Goal: Task Accomplishment & Management: Manage account settings

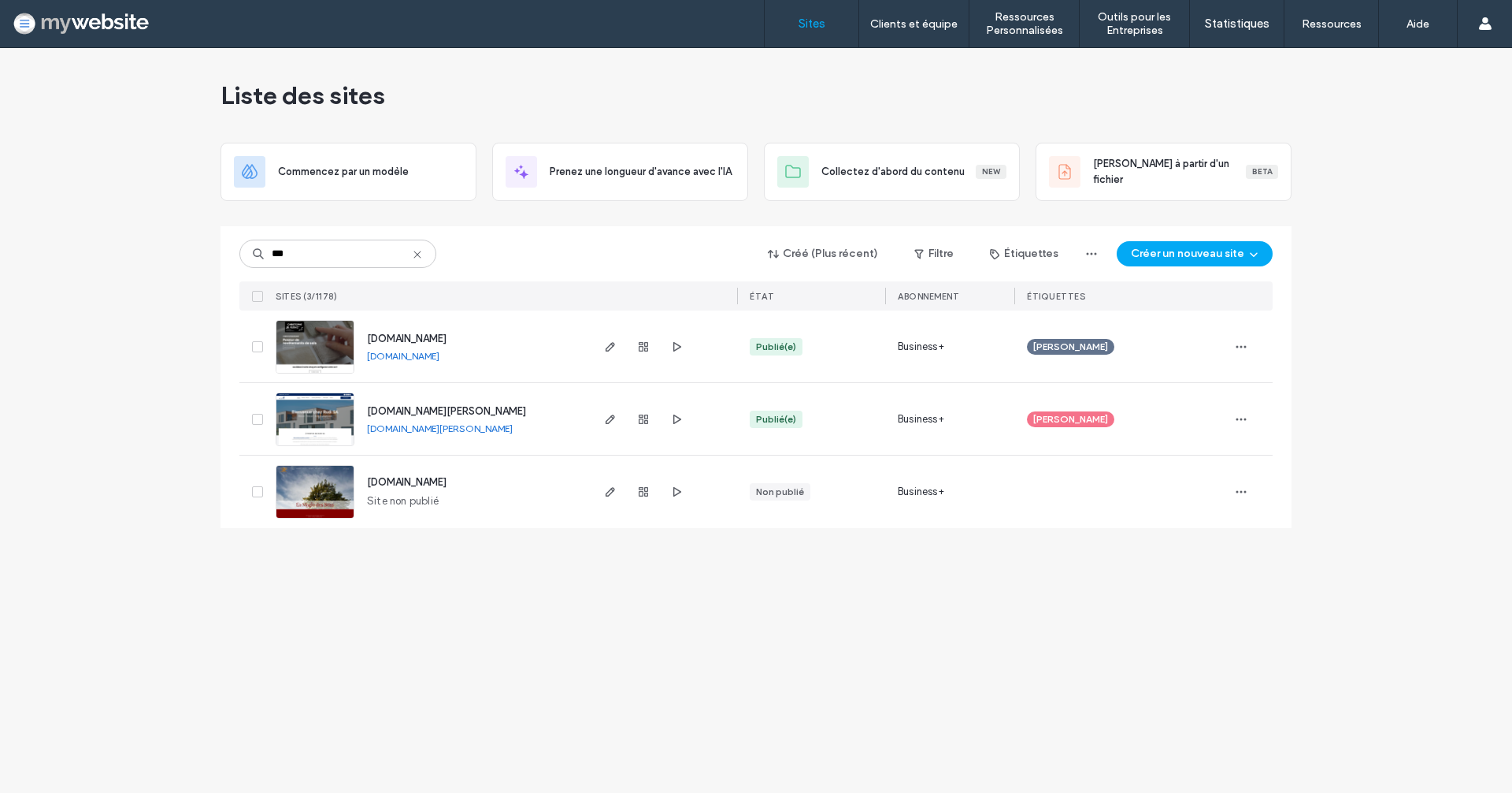
type input "***"
click at [407, 338] on span "[DOMAIN_NAME]" at bounding box center [407, 338] width 80 height 11
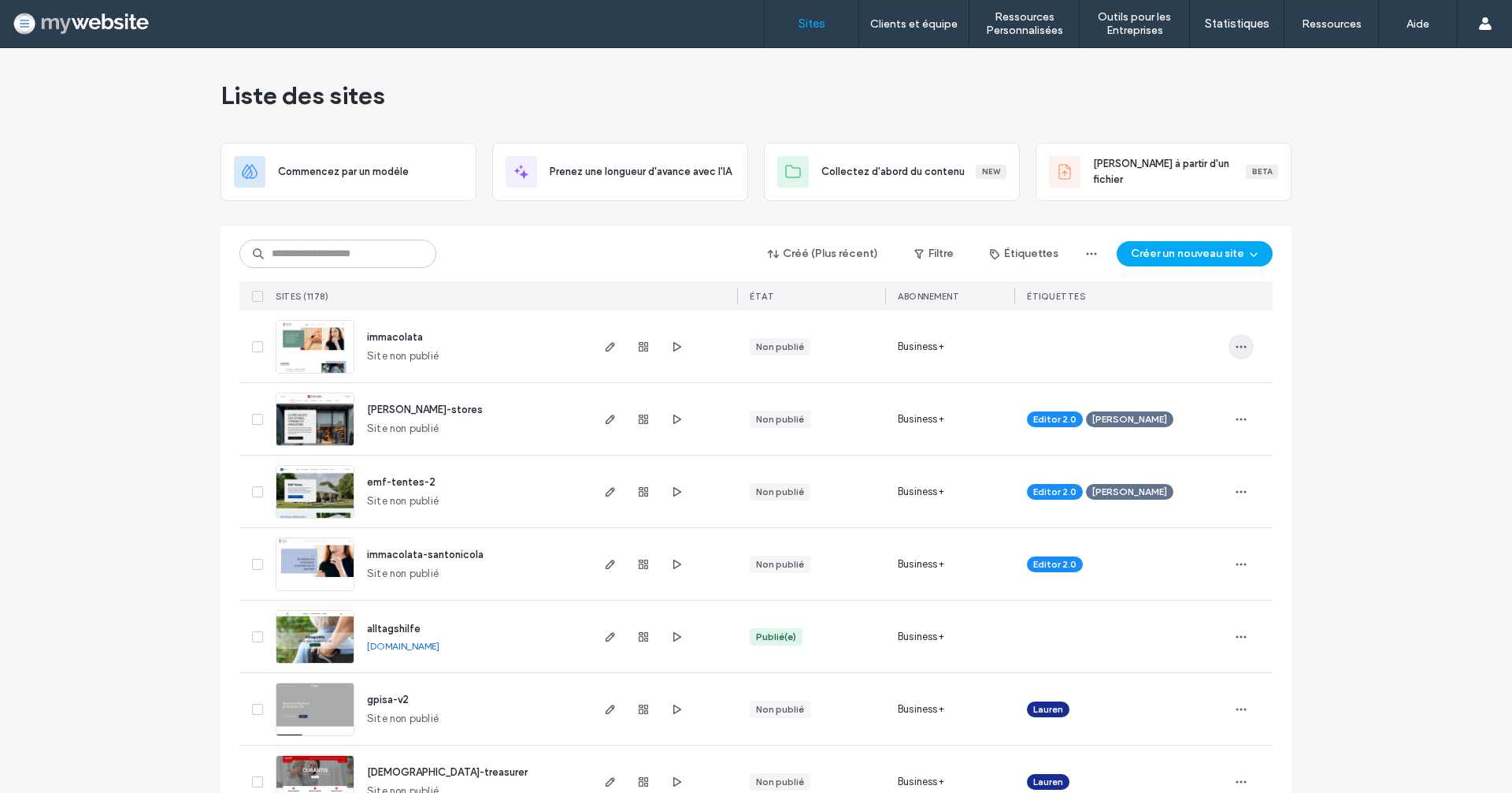
click at [1234, 338] on span "button" at bounding box center [1241, 346] width 26 height 26
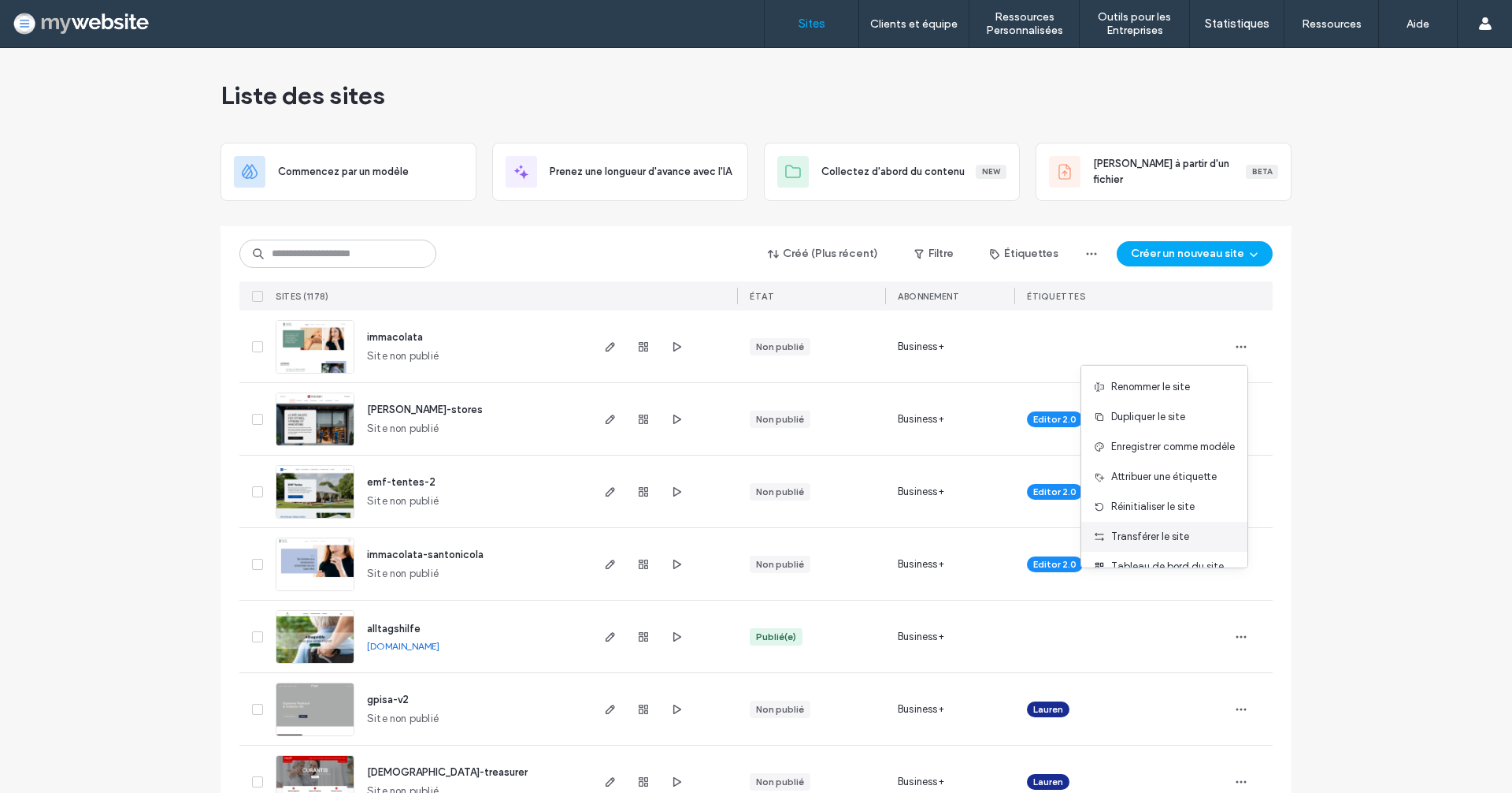
scroll to position [49, 0]
click at [1211, 517] on div "Tableau de bord du site" at bounding box center [1164, 516] width 166 height 29
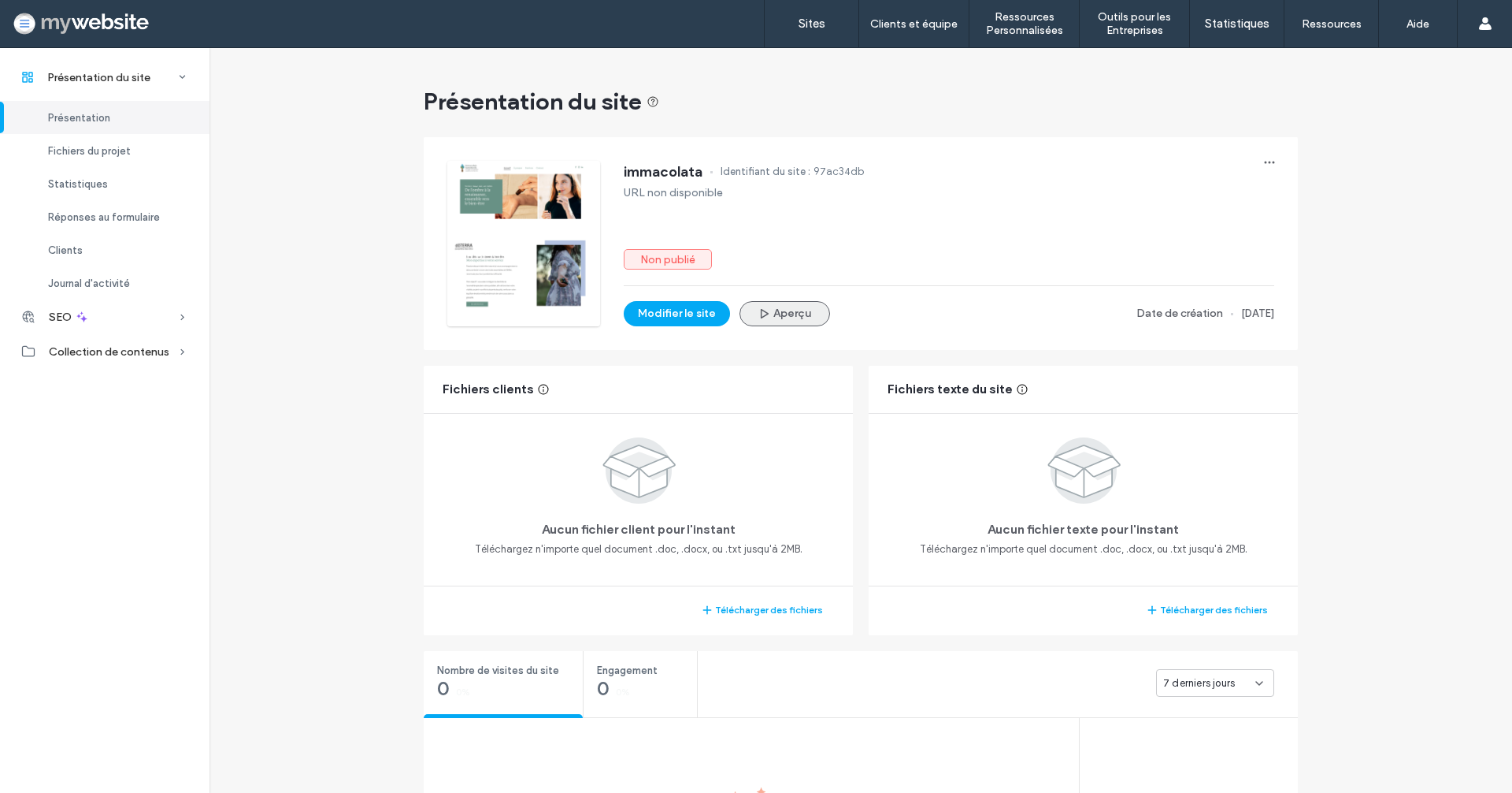
click at [765, 319] on button "Aperçu" at bounding box center [784, 314] width 90 height 26
